Goal: Use online tool/utility

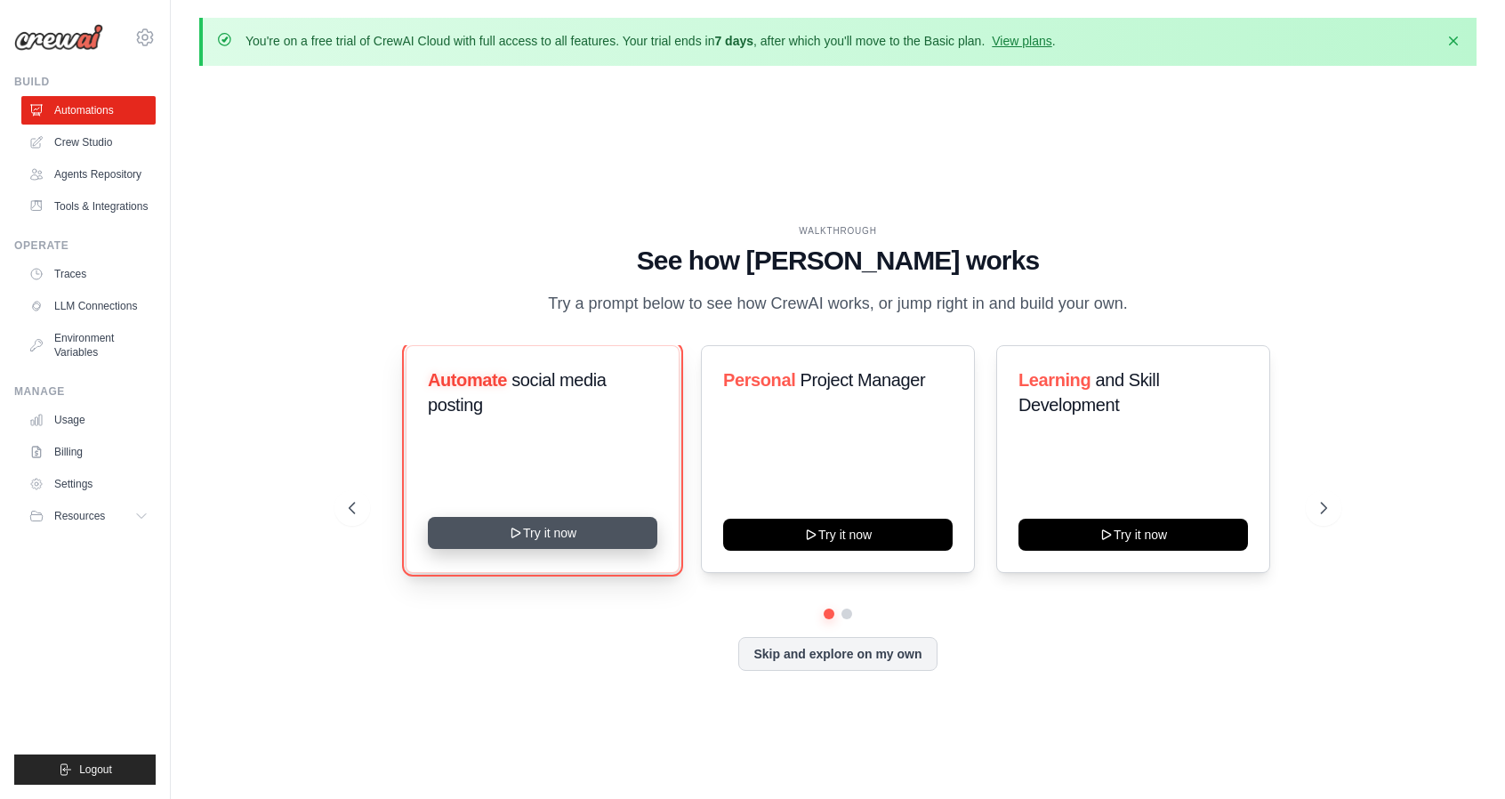
click at [543, 536] on button "Try it now" at bounding box center [543, 533] width 230 height 32
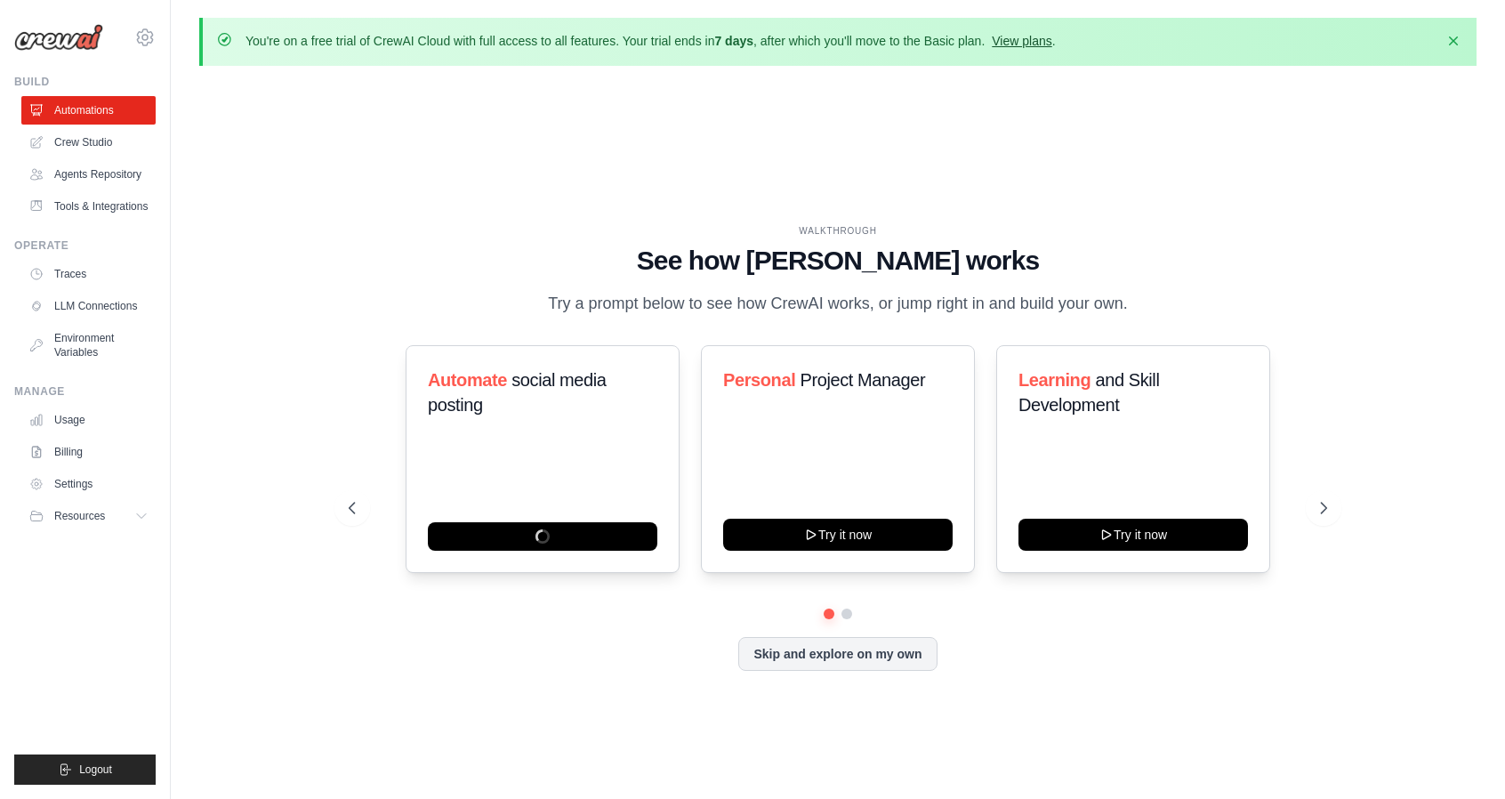
click at [1026, 40] on link "View plans" at bounding box center [1022, 41] width 60 height 14
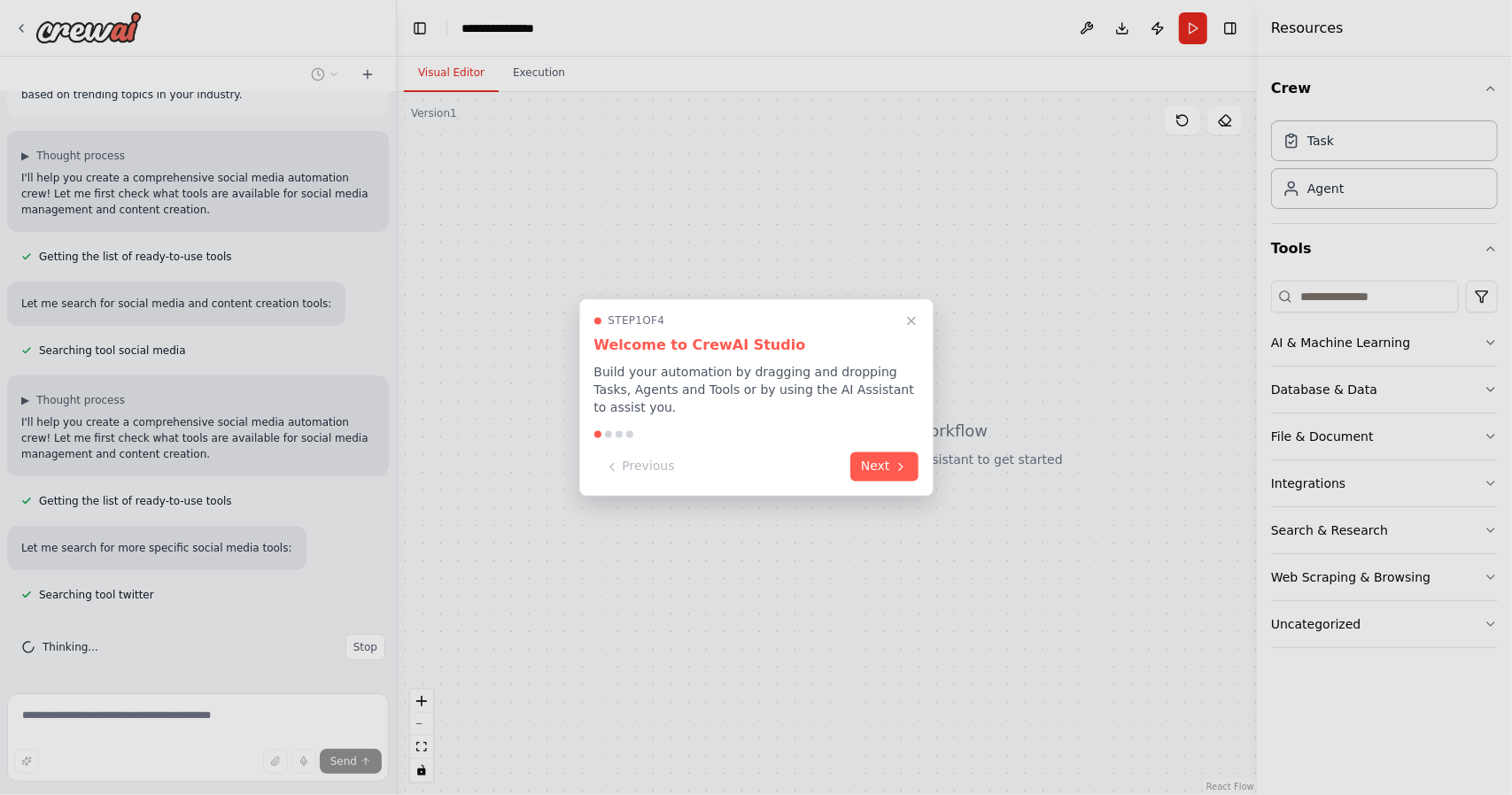
scroll to position [116, 0]
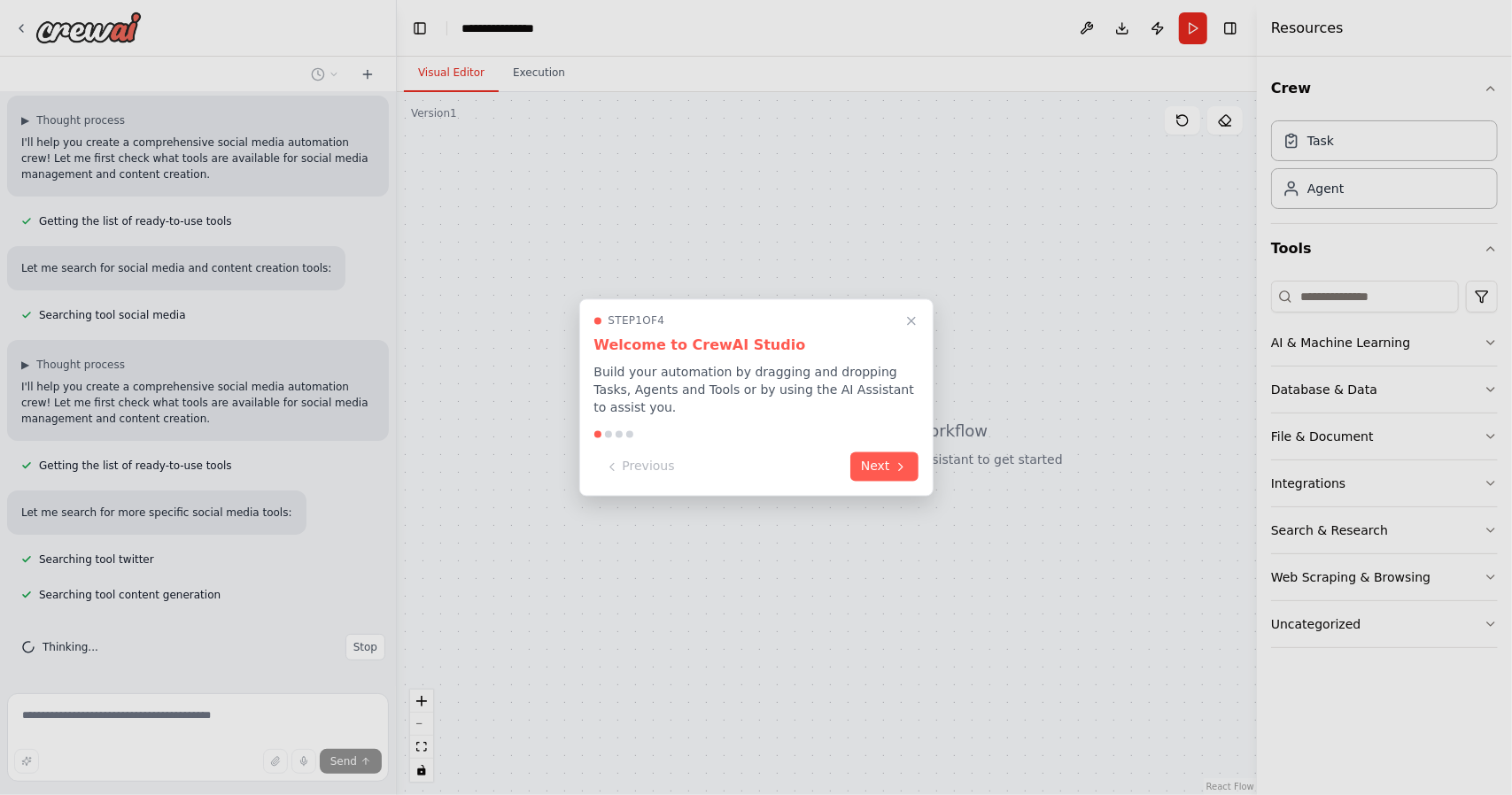
drag, startPoint x: 390, startPoint y: 229, endPoint x: 399, endPoint y: 138, distance: 91.4
click at [399, 138] on div at bounding box center [756, 397] width 1512 height 795
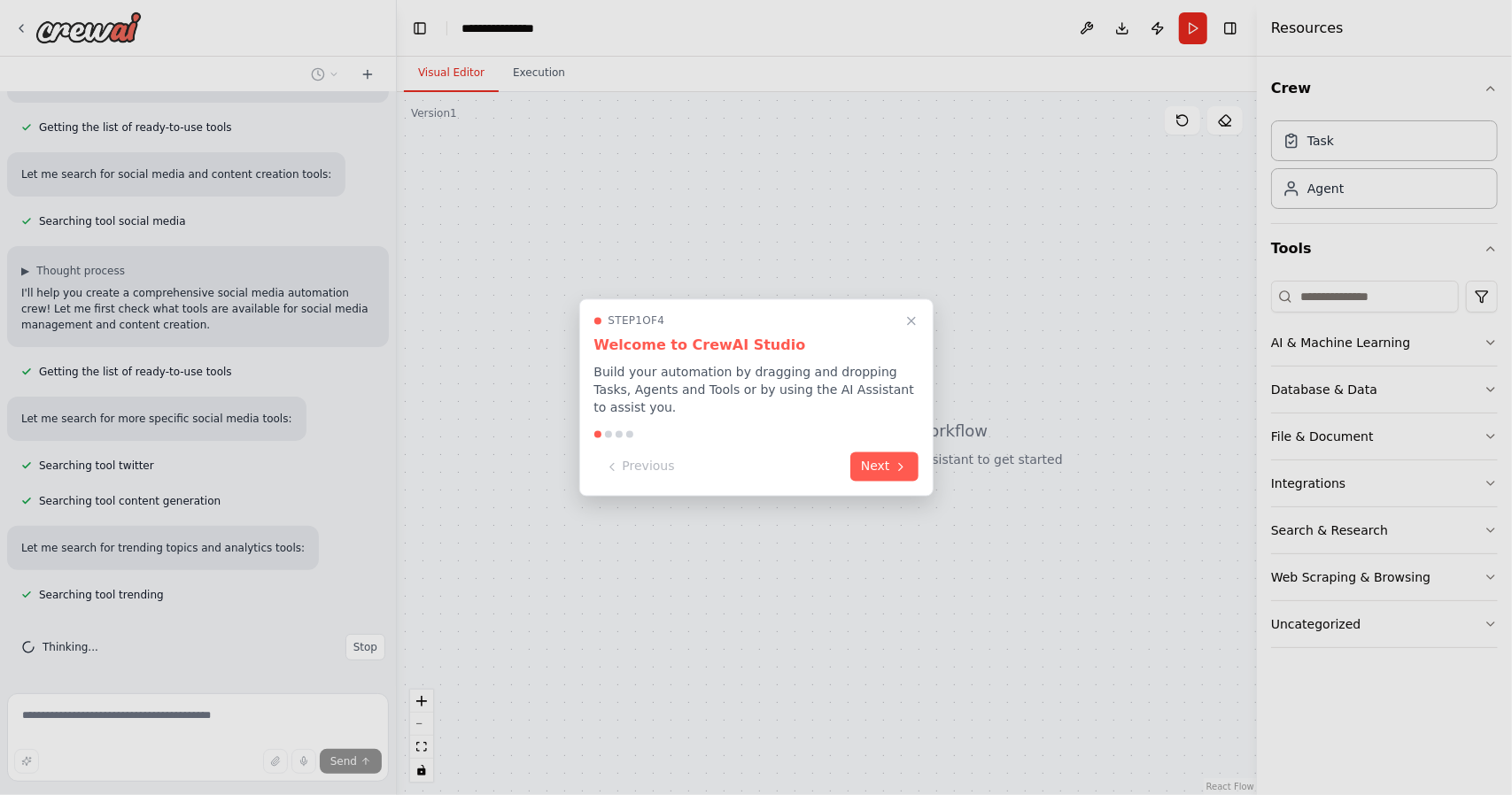
scroll to position [246, 0]
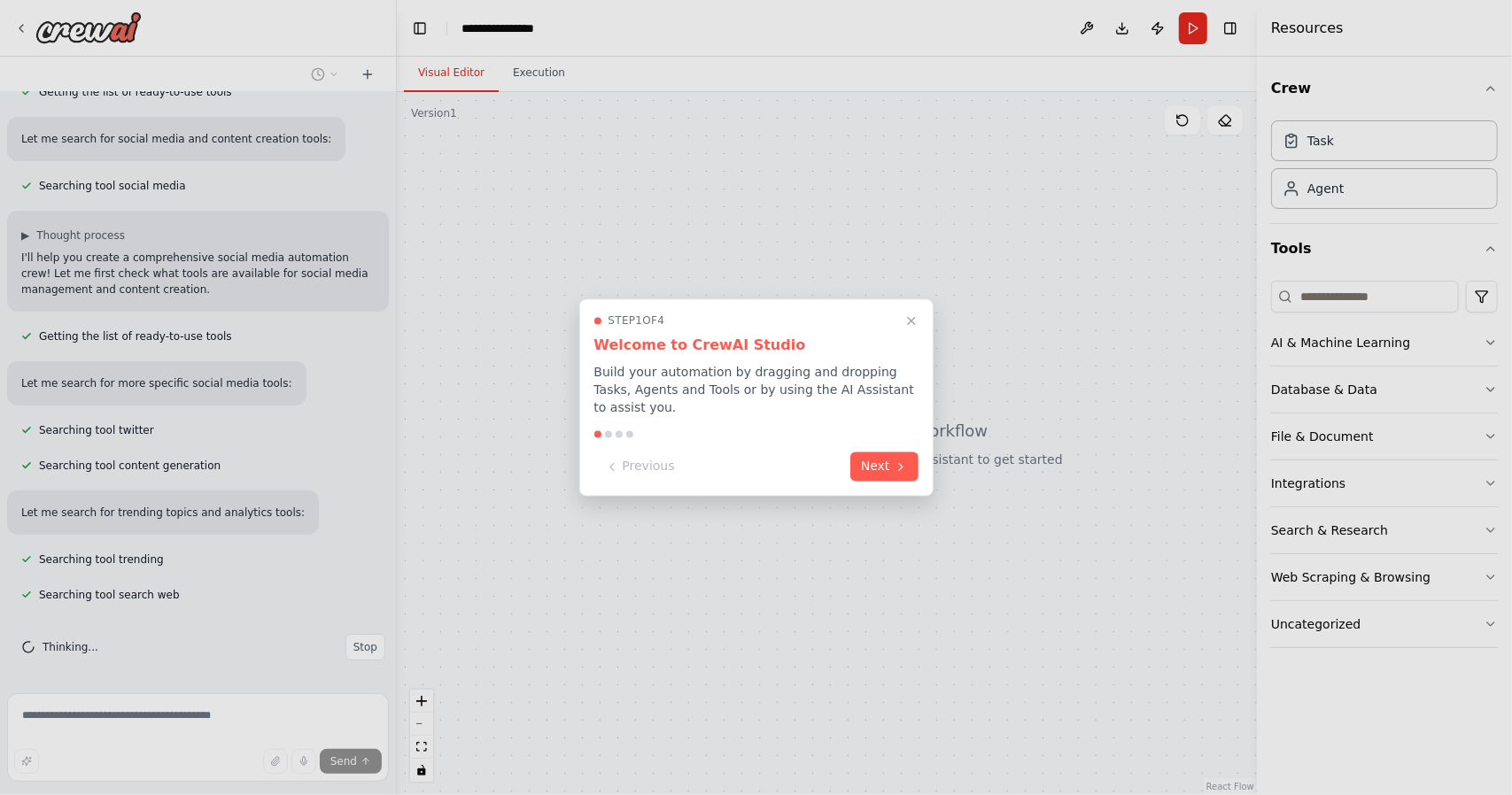
drag, startPoint x: 391, startPoint y: 306, endPoint x: 395, endPoint y: 199, distance: 107.1
click at [395, 199] on div at bounding box center [756, 397] width 1512 height 795
click at [80, 716] on div at bounding box center [756, 397] width 1512 height 795
drag, startPoint x: 387, startPoint y: 396, endPoint x: 397, endPoint y: 207, distance: 189.3
click at [397, 215] on div at bounding box center [756, 397] width 1512 height 795
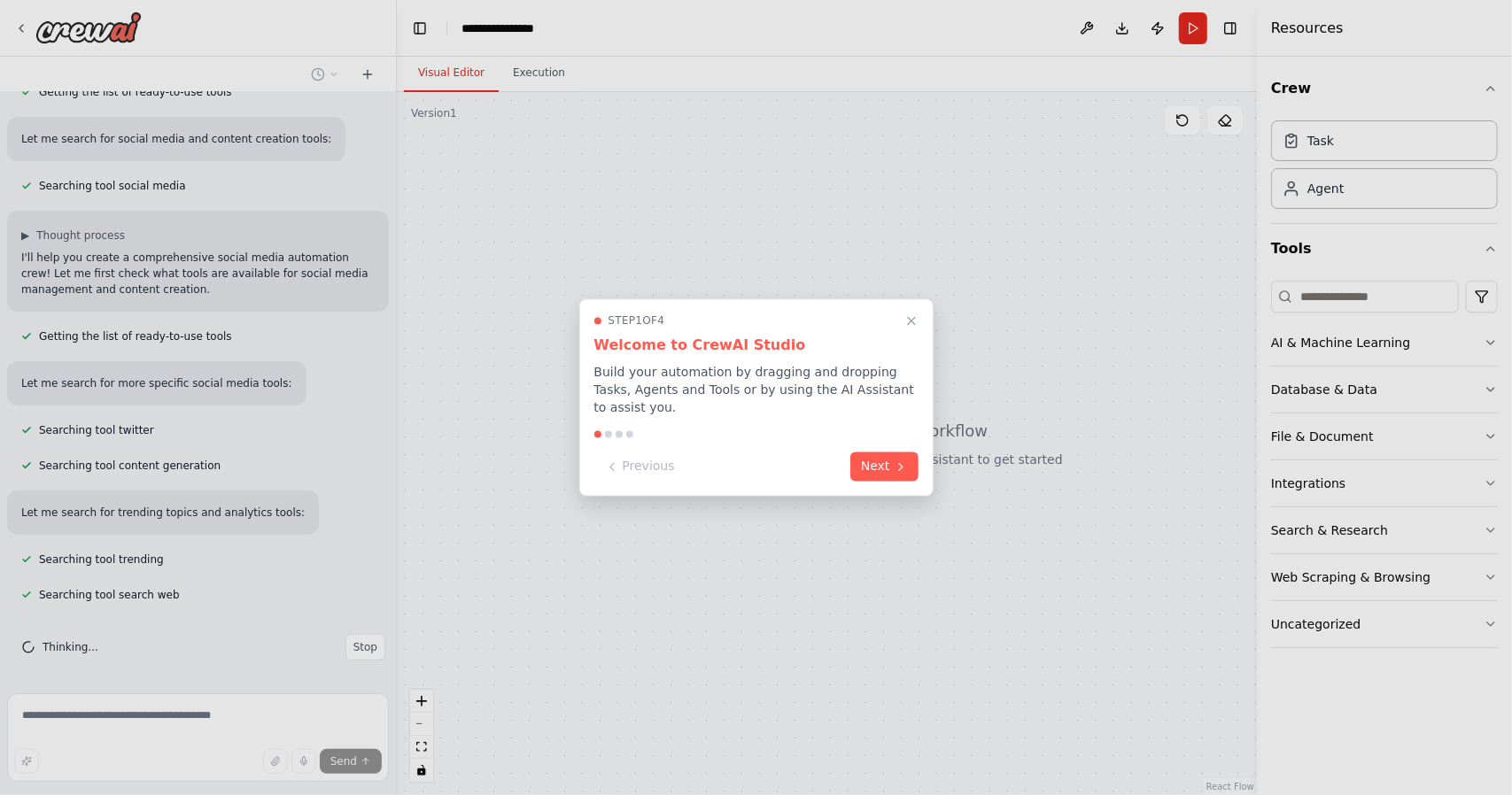
drag, startPoint x: 389, startPoint y: 317, endPoint x: 416, endPoint y: 140, distance: 179.0
click at [416, 140] on div at bounding box center [756, 397] width 1512 height 795
drag, startPoint x: 388, startPoint y: 310, endPoint x: 372, endPoint y: 135, distance: 175.7
click at [381, 169] on div at bounding box center [756, 397] width 1512 height 795
click at [384, 100] on div at bounding box center [756, 397] width 1512 height 795
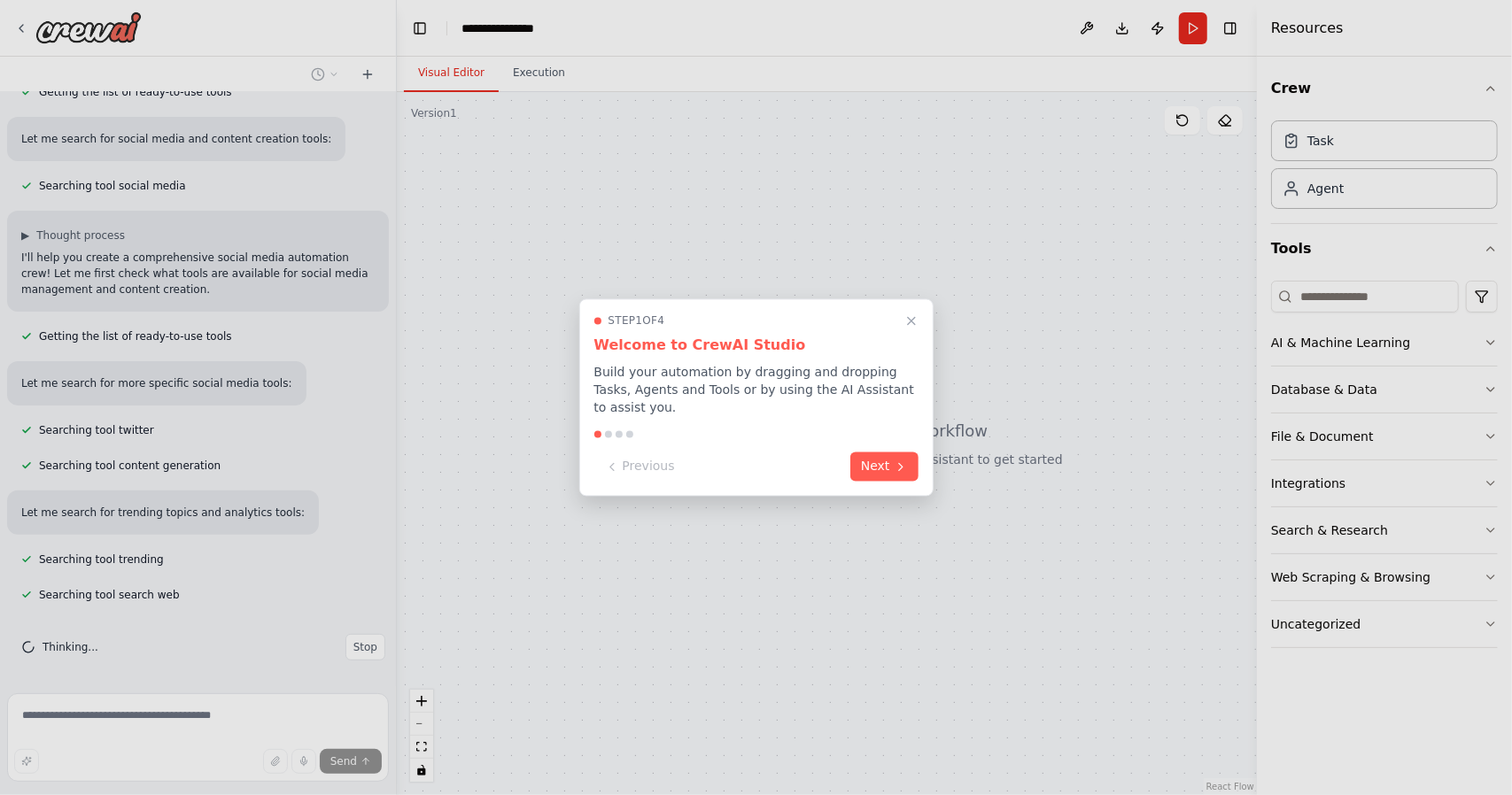
click at [389, 97] on div at bounding box center [756, 397] width 1512 height 795
click at [385, 113] on div at bounding box center [756, 397] width 1512 height 795
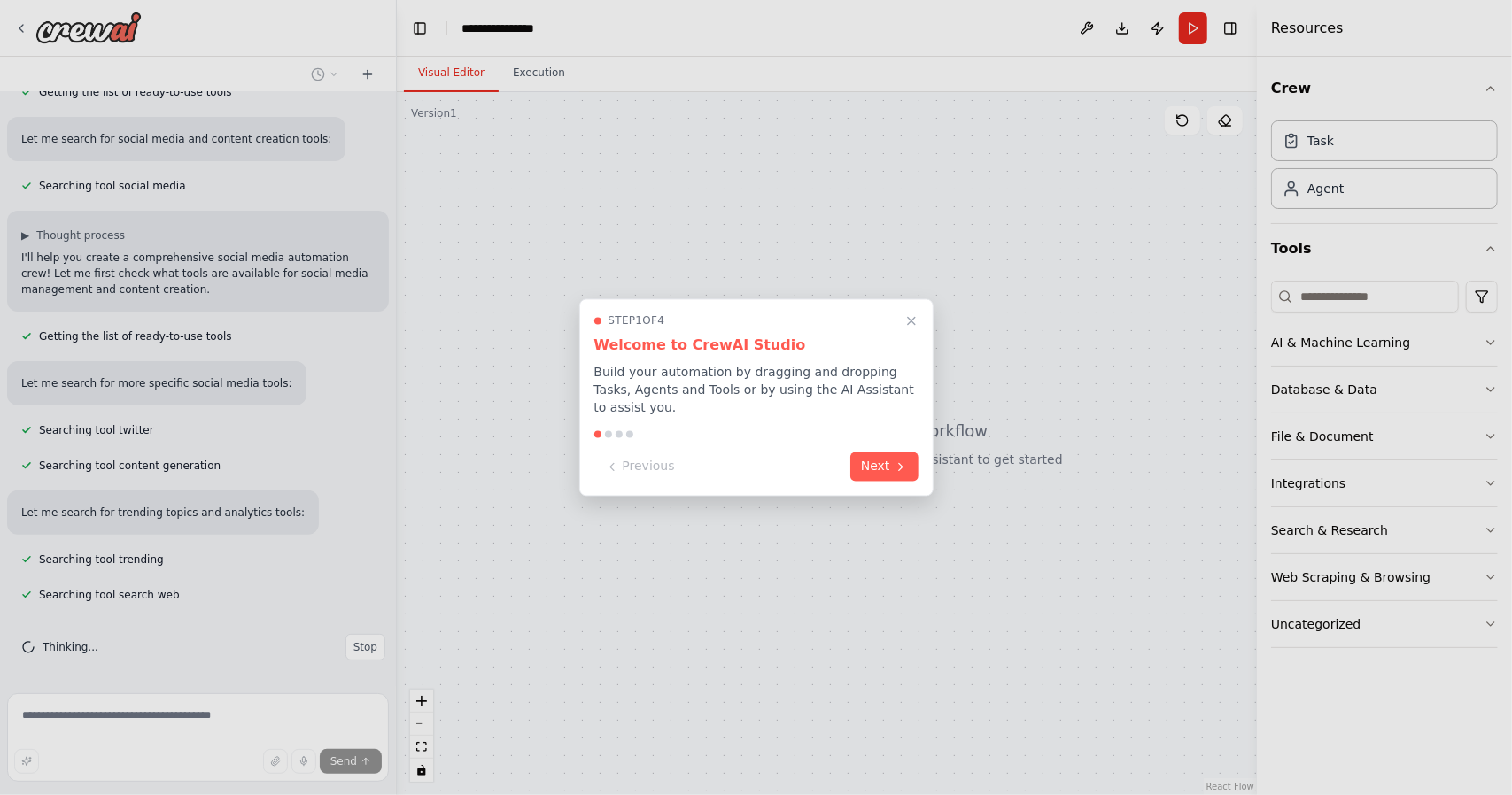
click at [389, 104] on div at bounding box center [756, 397] width 1512 height 795
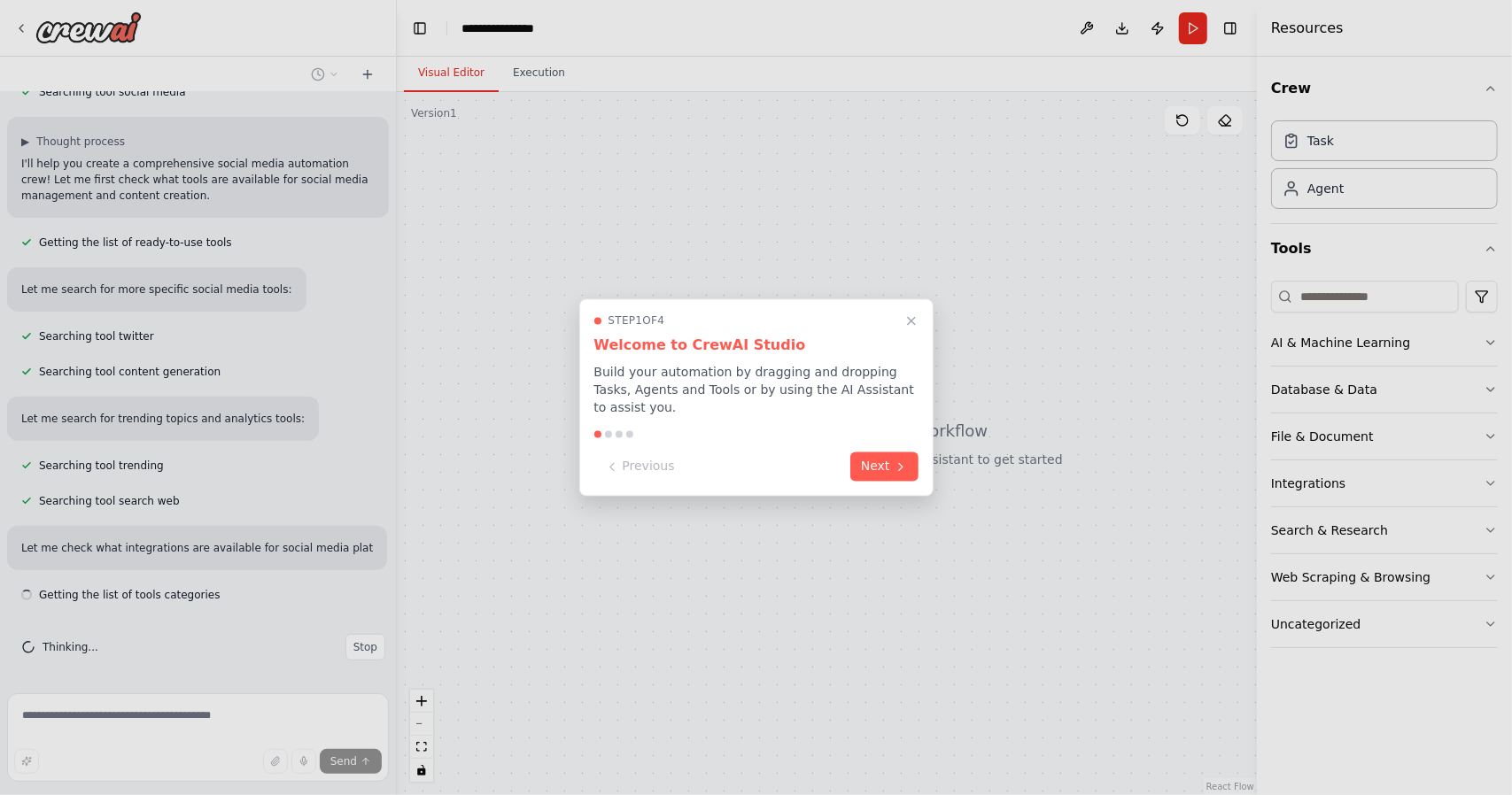
scroll to position [375, 0]
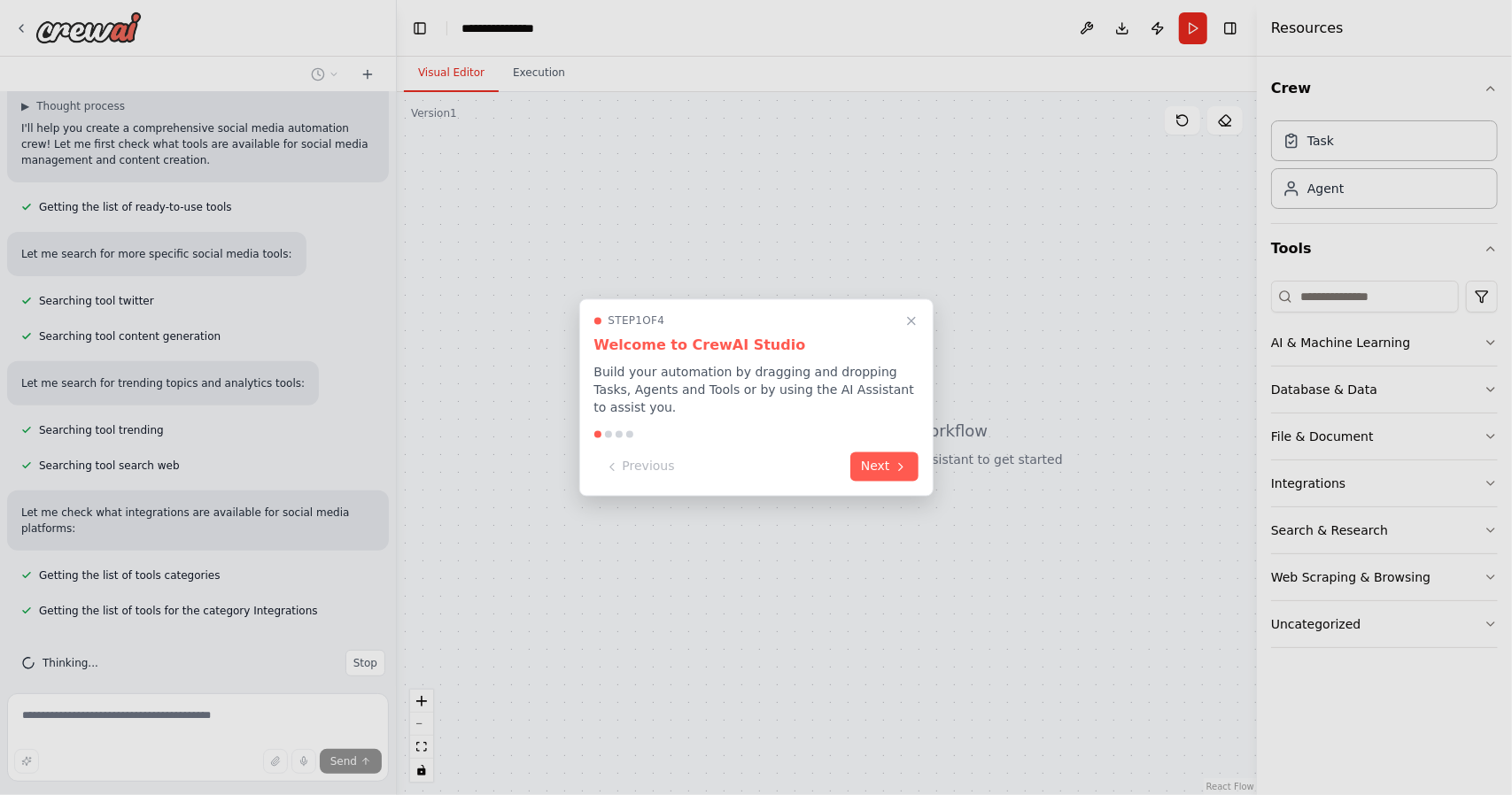
drag, startPoint x: 391, startPoint y: 349, endPoint x: 413, endPoint y: 240, distance: 111.2
click at [413, 240] on div at bounding box center [756, 397] width 1512 height 795
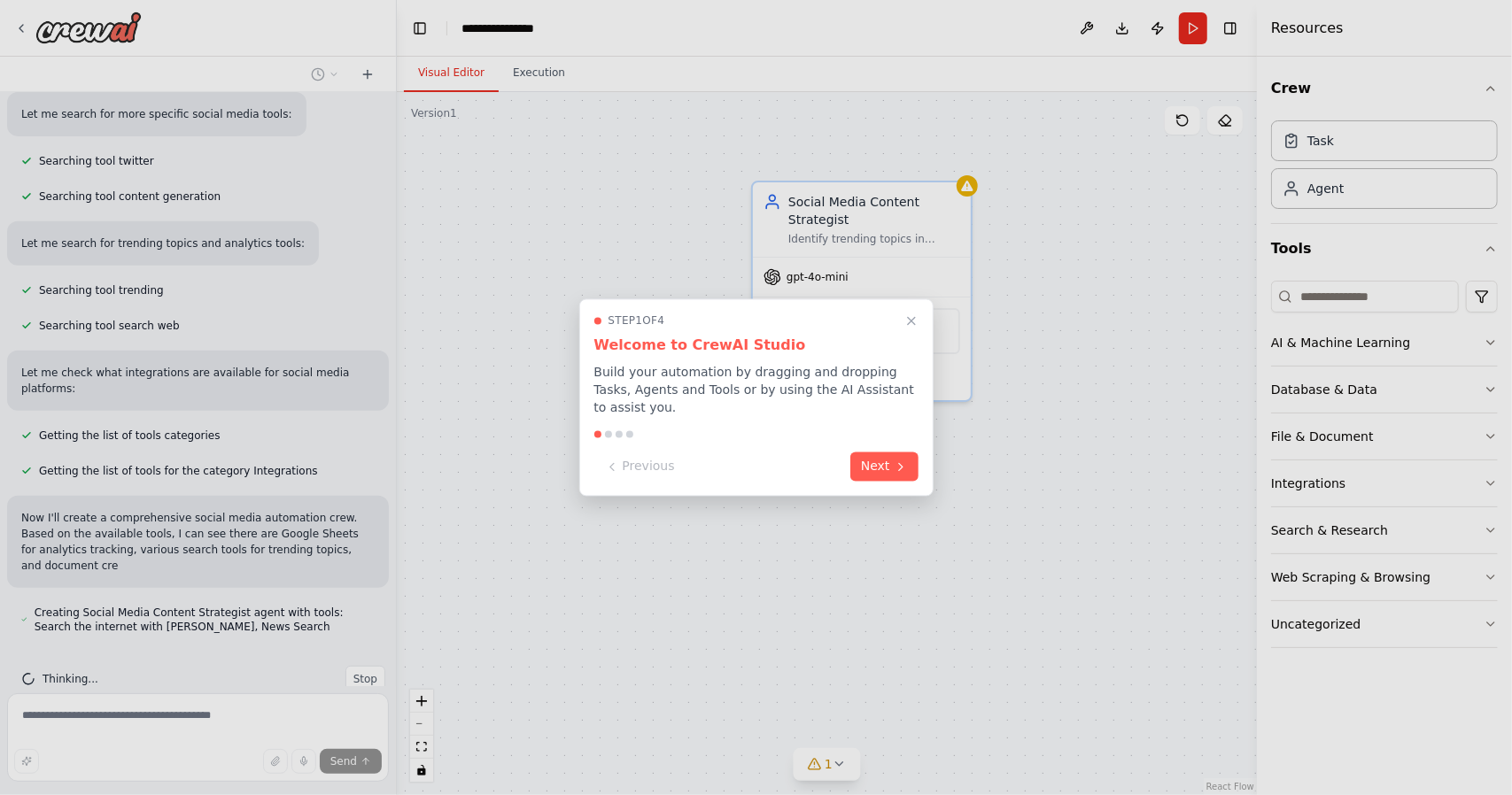
scroll to position [531, 0]
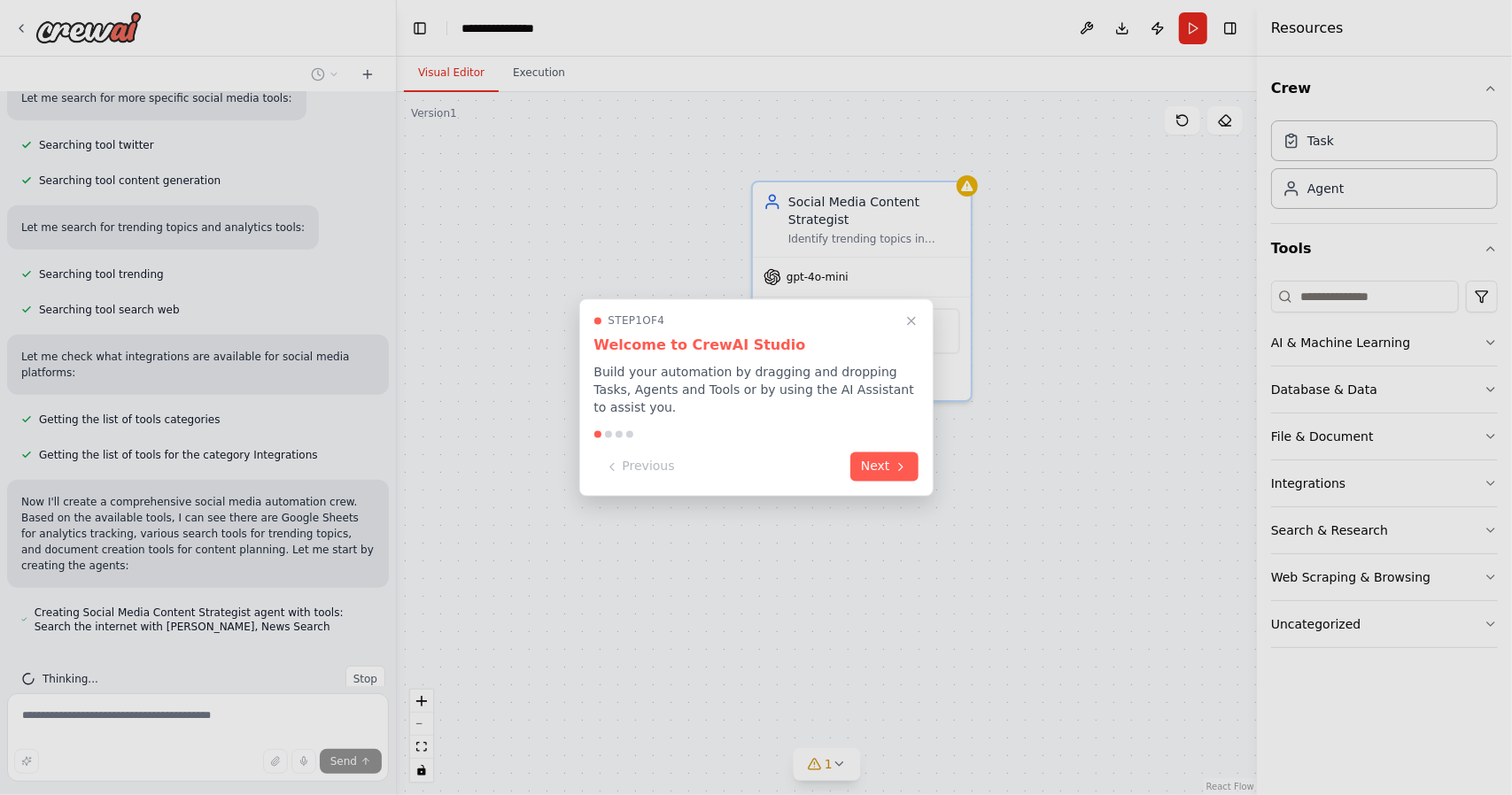
drag, startPoint x: 728, startPoint y: 324, endPoint x: 729, endPoint y: 312, distance: 12.0
click at [729, 312] on div "Step 1 of 4 Welcome to CrewAI Studio Build your automation by dragging and drop…" at bounding box center [756, 398] width 354 height 197
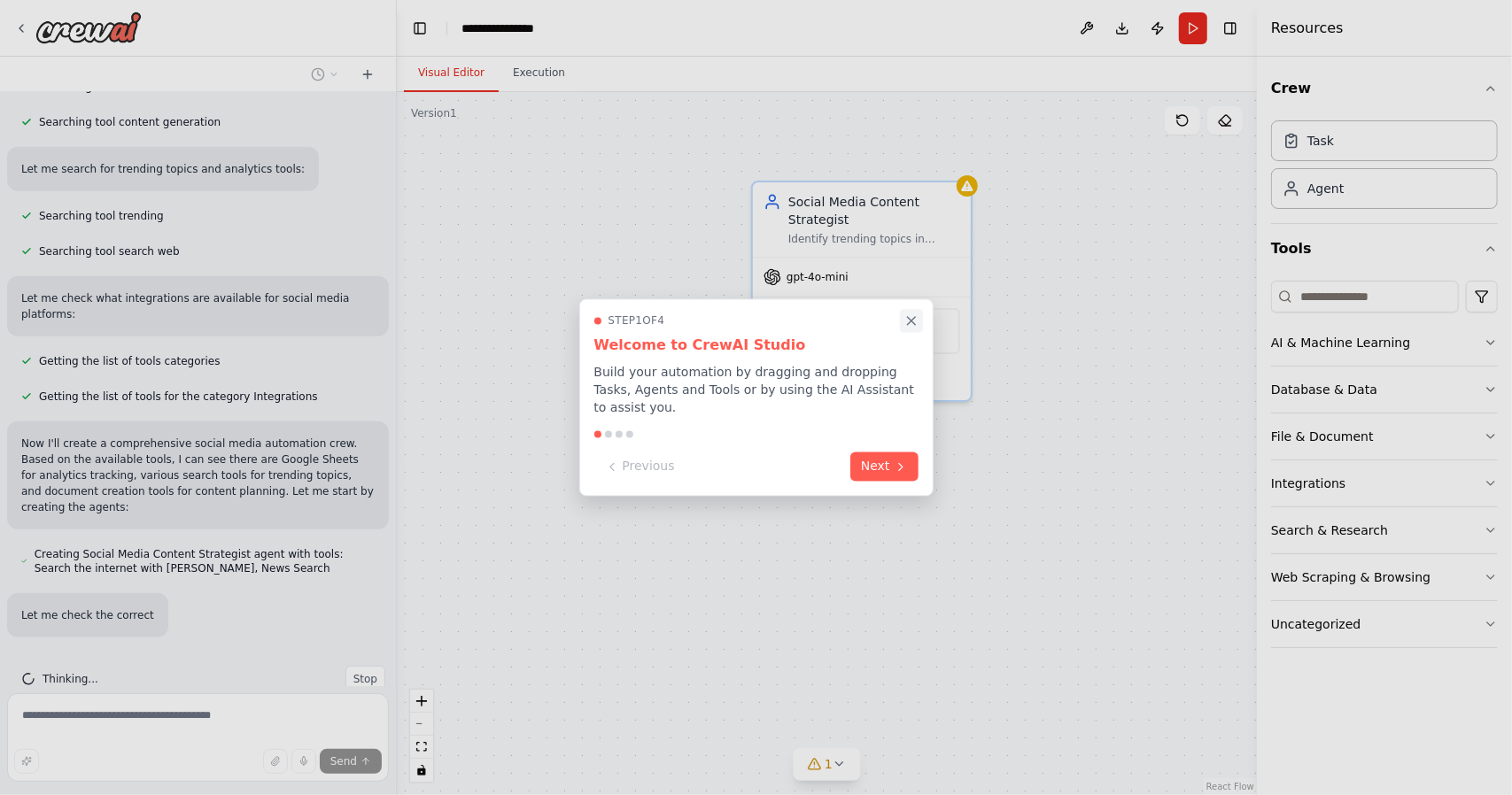
scroll to position [625, 0]
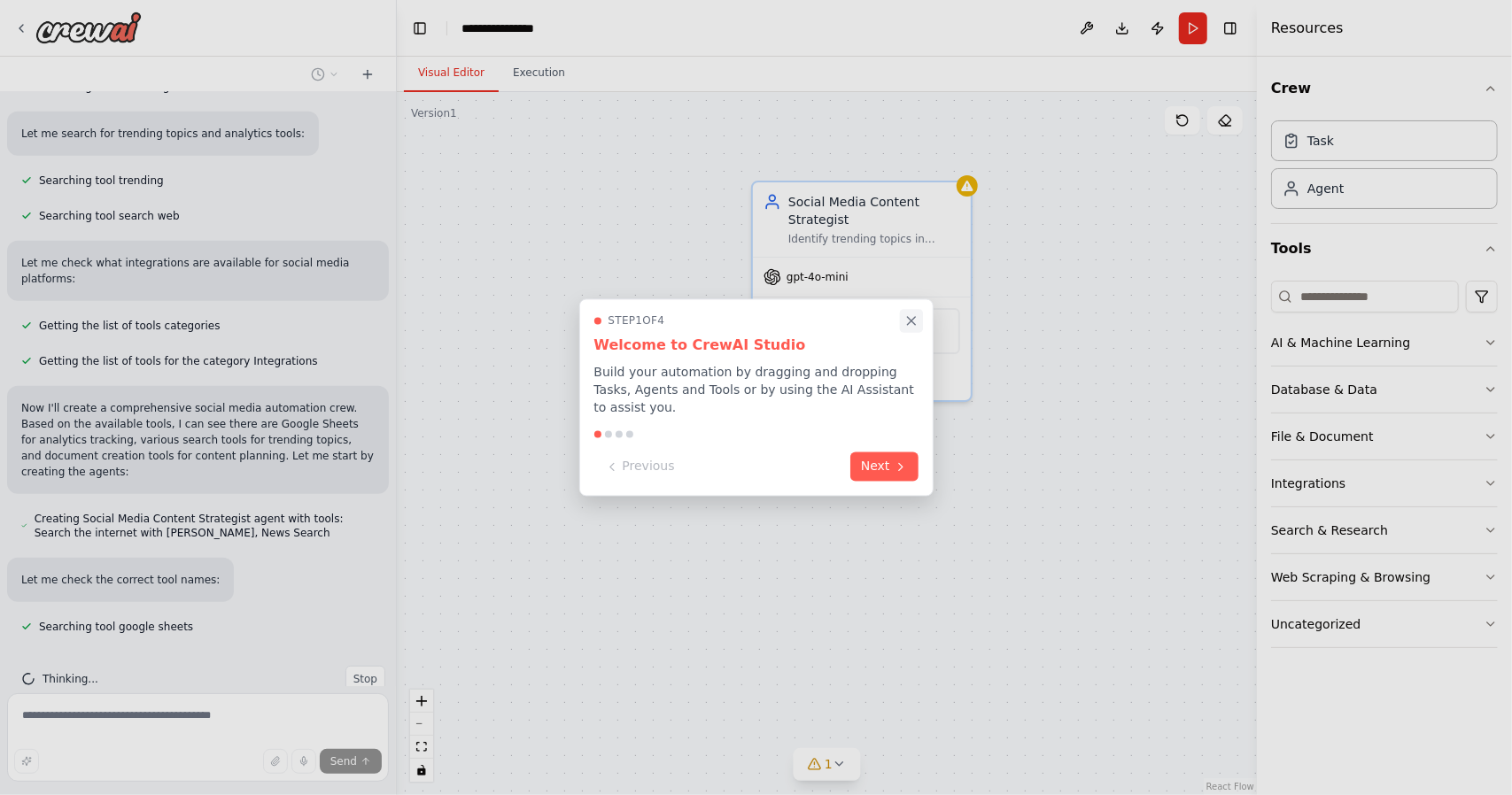
click at [914, 325] on icon "Close walkthrough" at bounding box center [912, 321] width 16 height 16
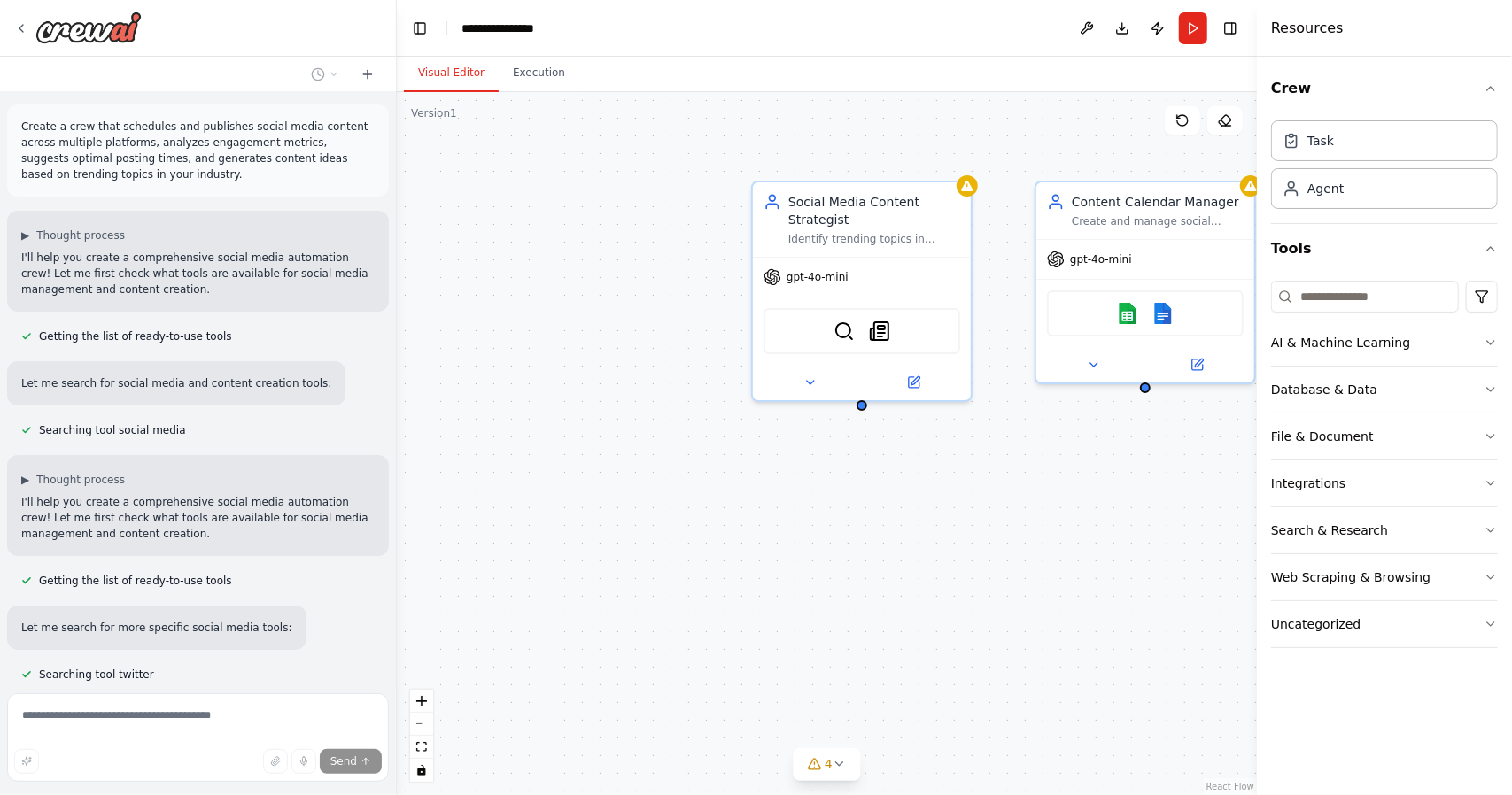
scroll to position [0, 0]
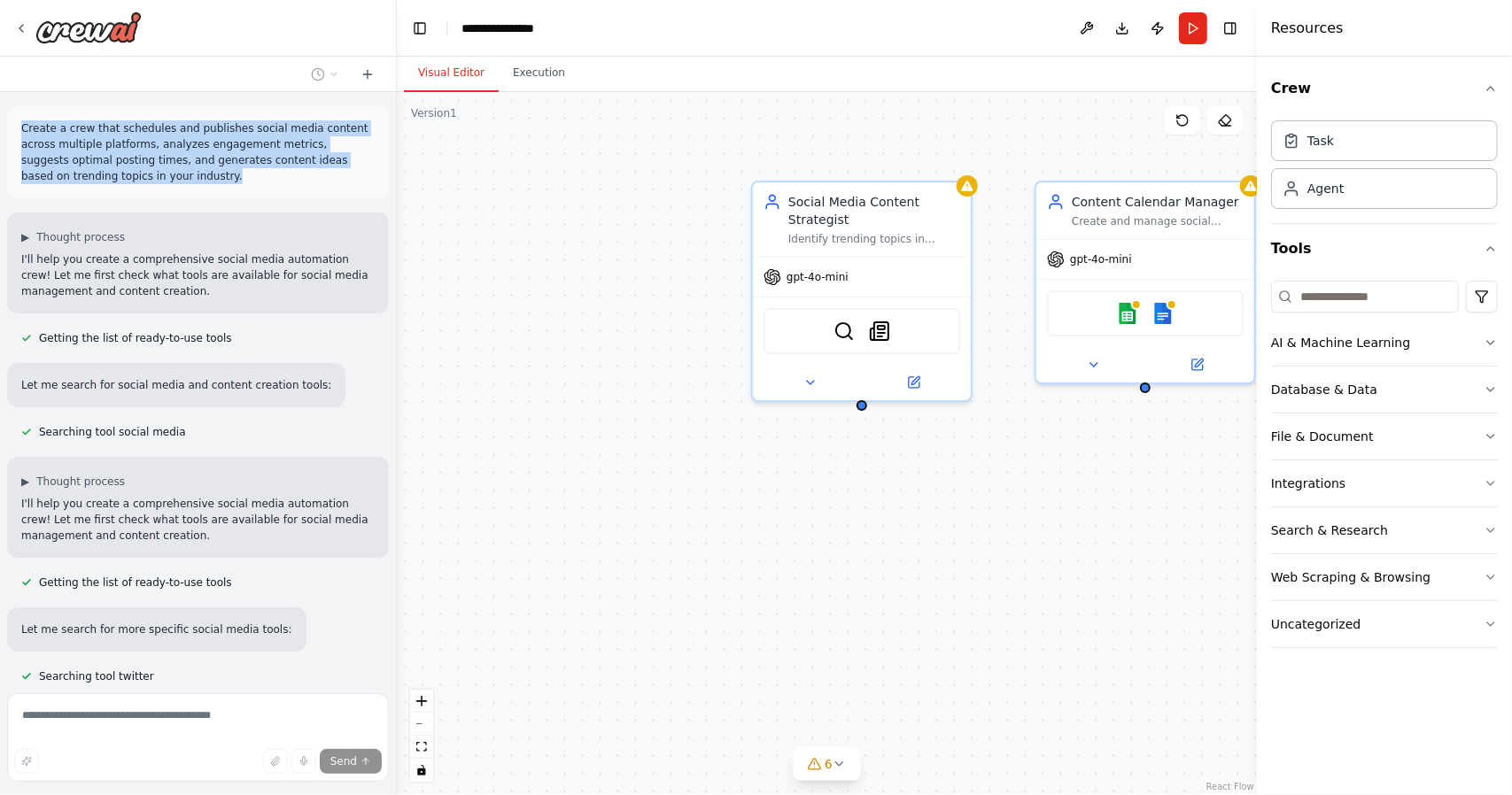
drag, startPoint x: 91, startPoint y: 178, endPoint x: 7, endPoint y: 128, distance: 97.8
click at [7, 128] on div "Create a crew that schedules and publishes social media content across multiple…" at bounding box center [197, 152] width 381 height 93
click at [103, 178] on p "Create a crew that schedules and publishes social media content across multiple…" at bounding box center [197, 152] width 353 height 64
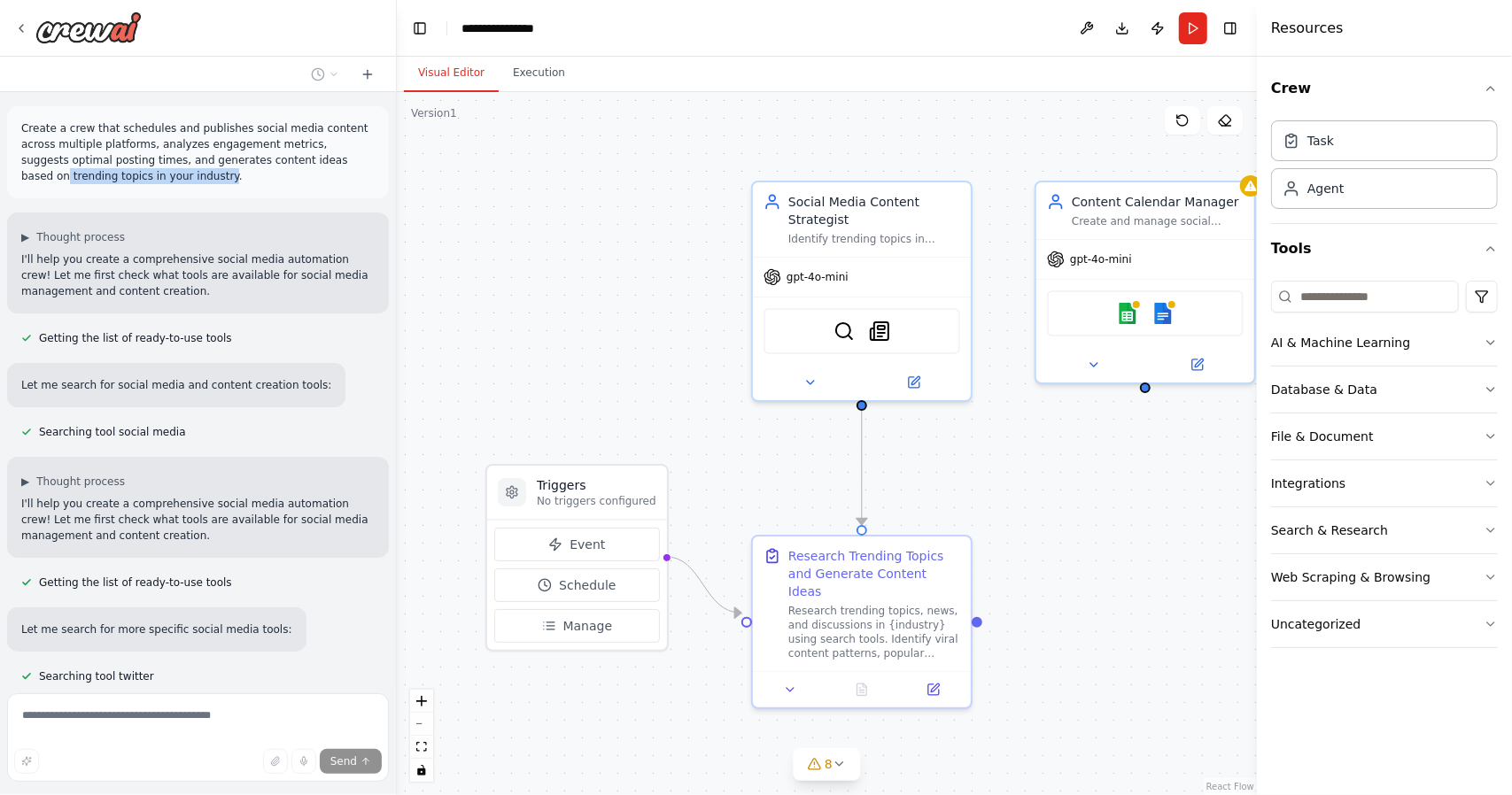
drag, startPoint x: 83, startPoint y: 180, endPoint x: 268, endPoint y: 167, distance: 185.5
click at [268, 167] on p "Create a crew that schedules and publishes social media content across multiple…" at bounding box center [197, 152] width 353 height 64
click at [1329, 148] on div "Task" at bounding box center [1320, 140] width 27 height 18
click at [1304, 144] on div "Task" at bounding box center [1308, 140] width 52 height 18
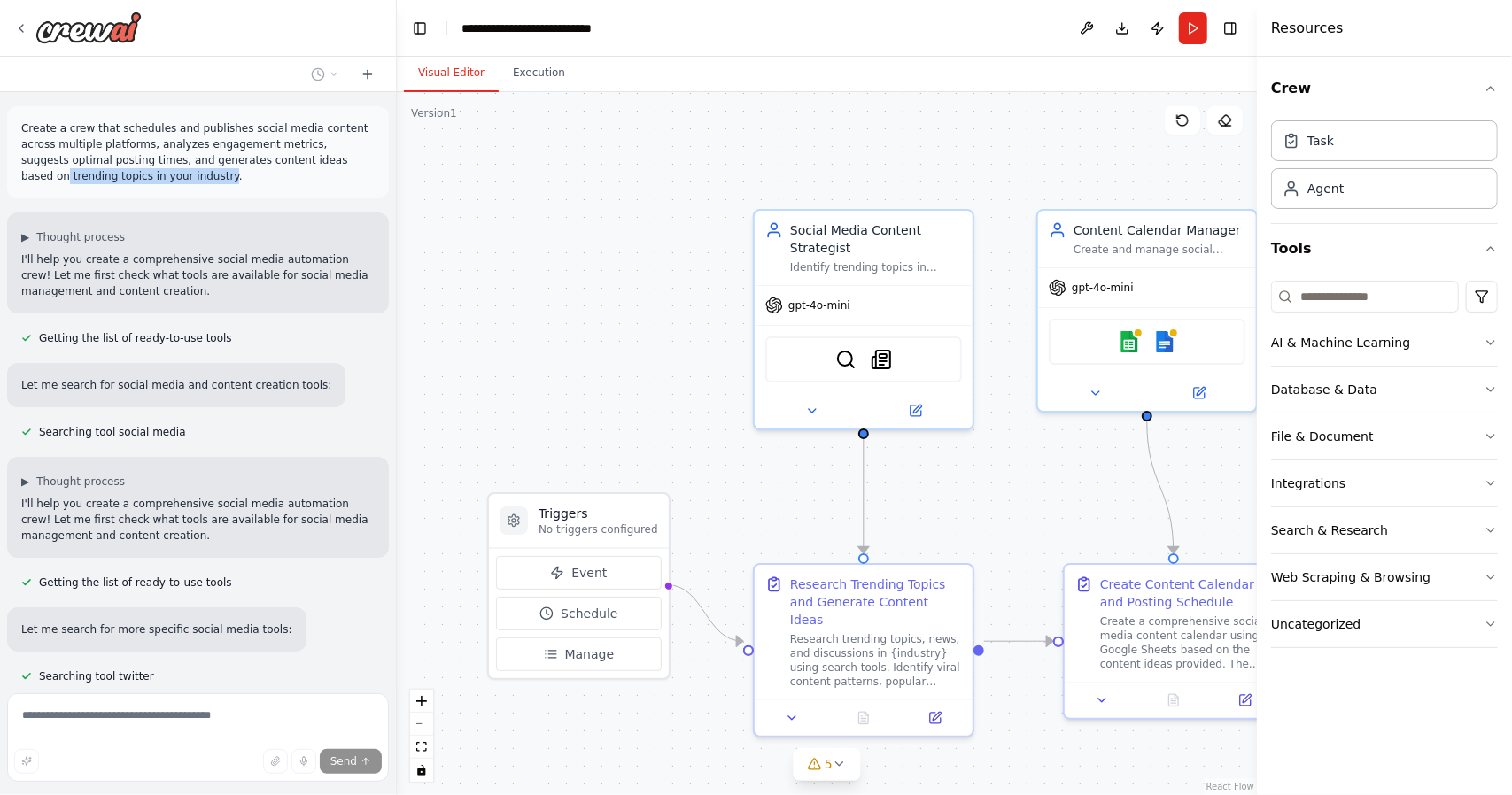
drag, startPoint x: 398, startPoint y: 165, endPoint x: 433, endPoint y: 399, distance: 236.6
click at [433, 399] on div ".deletable-edge-delete-btn { width: 20px; height: 20px; border: 0px solid #ffff…" at bounding box center [827, 444] width 860 height 702
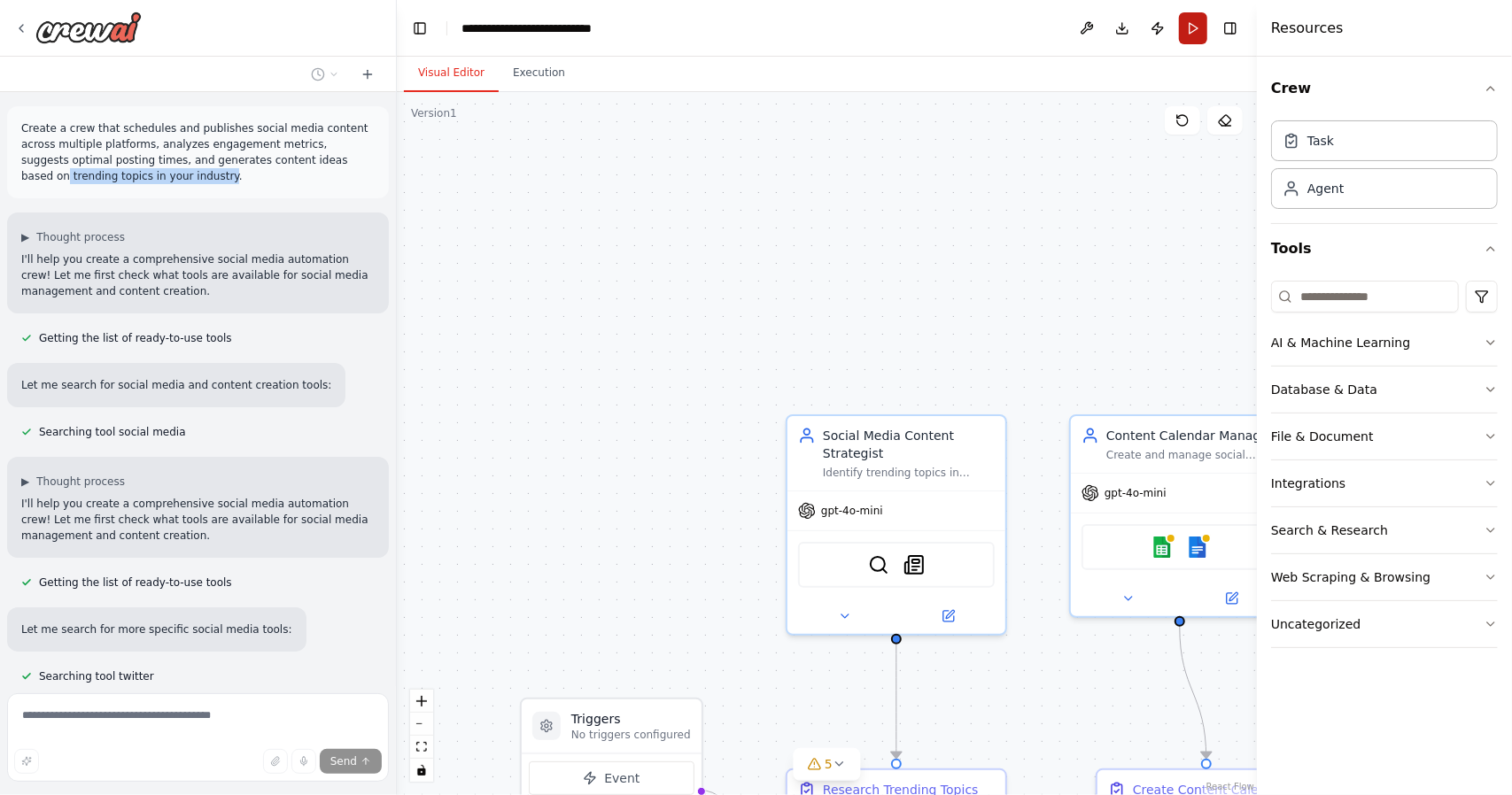
click at [1193, 29] on button "Run" at bounding box center [1192, 28] width 28 height 32
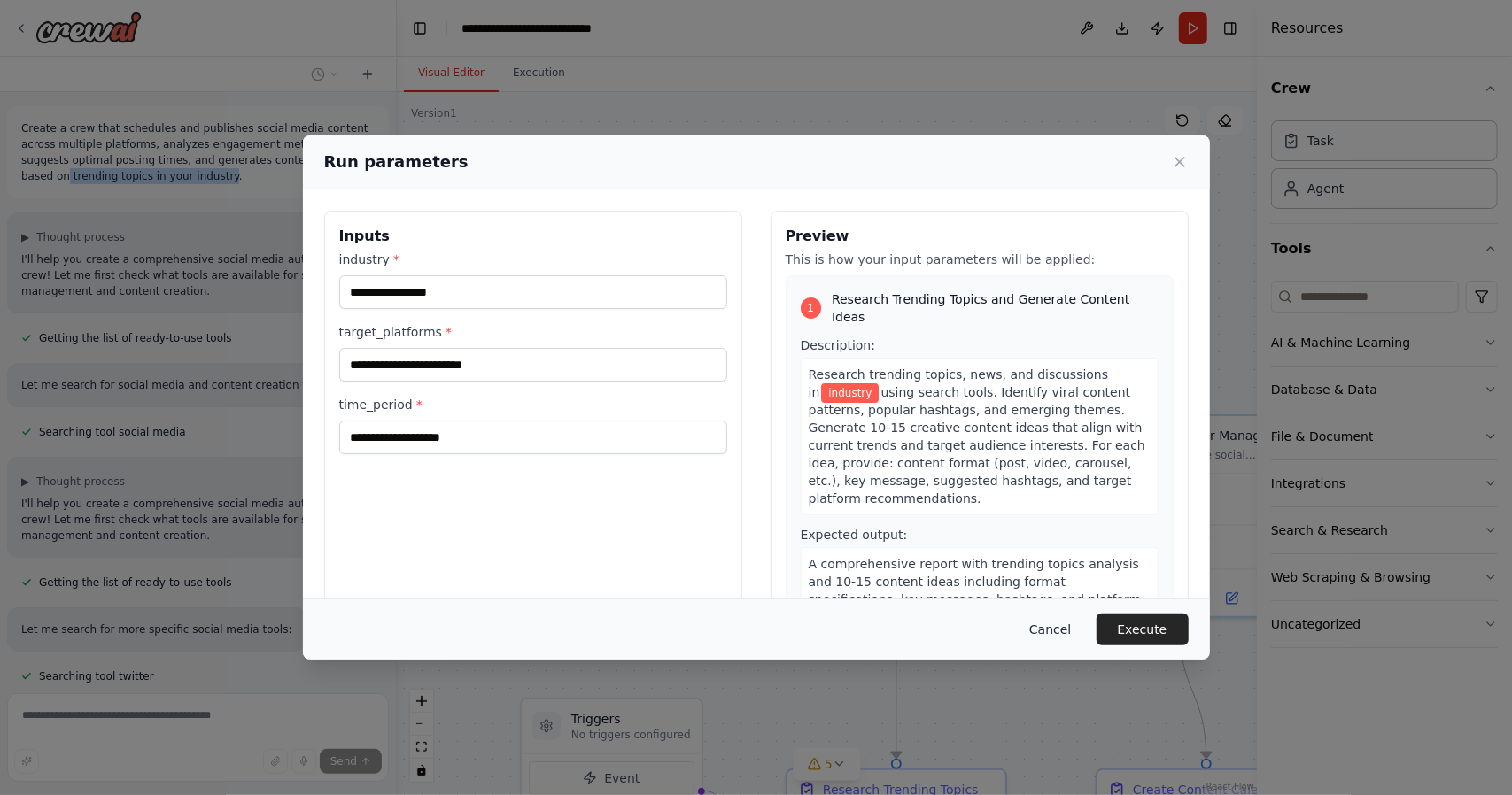
click at [1058, 630] on button "Cancel" at bounding box center [1050, 630] width 70 height 32
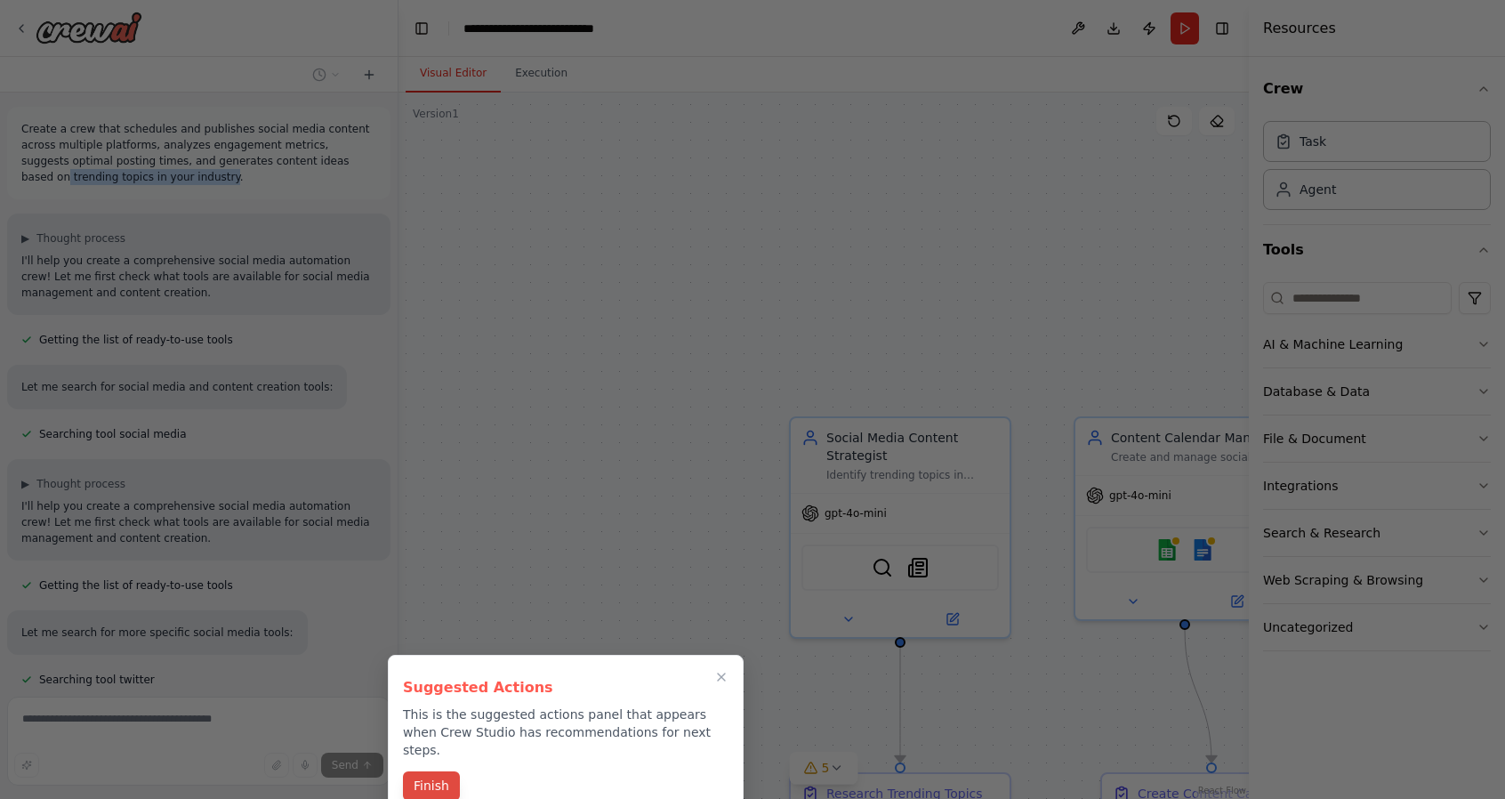
click at [425, 774] on button "Finish" at bounding box center [431, 785] width 57 height 29
